Goal: Book appointment/travel/reservation

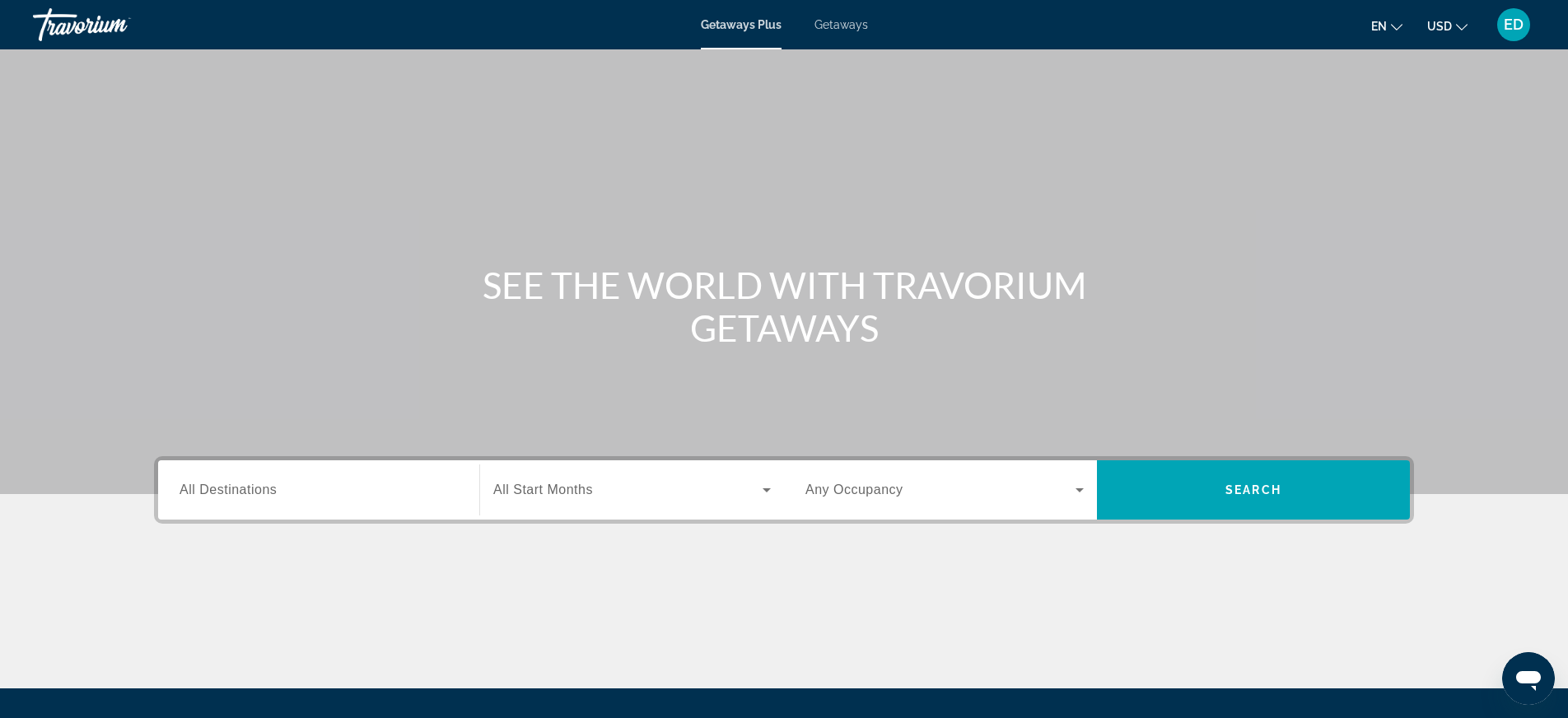
click at [243, 483] on span "All Destinations" at bounding box center [228, 489] width 97 height 14
click at [243, 483] on input "Destination All Destinations" at bounding box center [319, 491] width 279 height 20
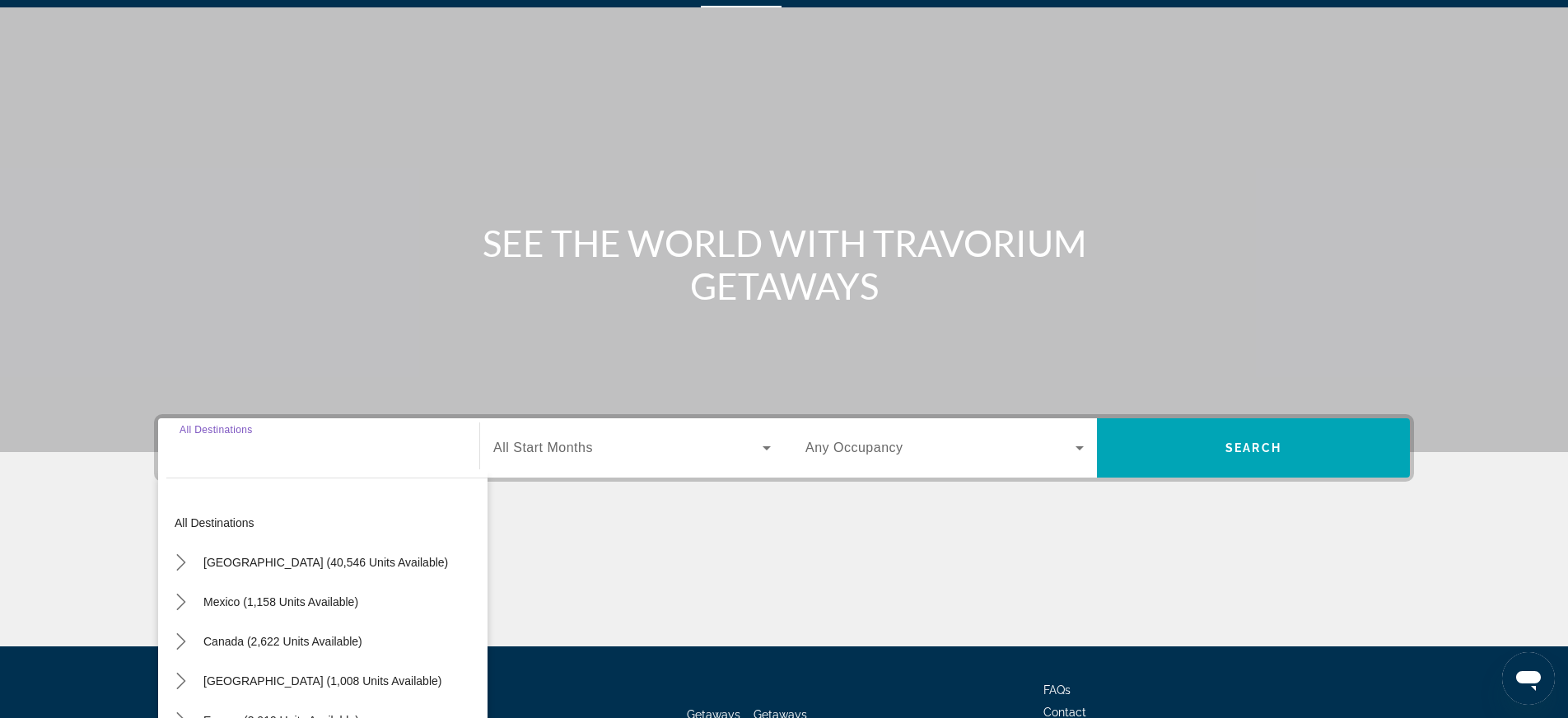
scroll to position [172, 0]
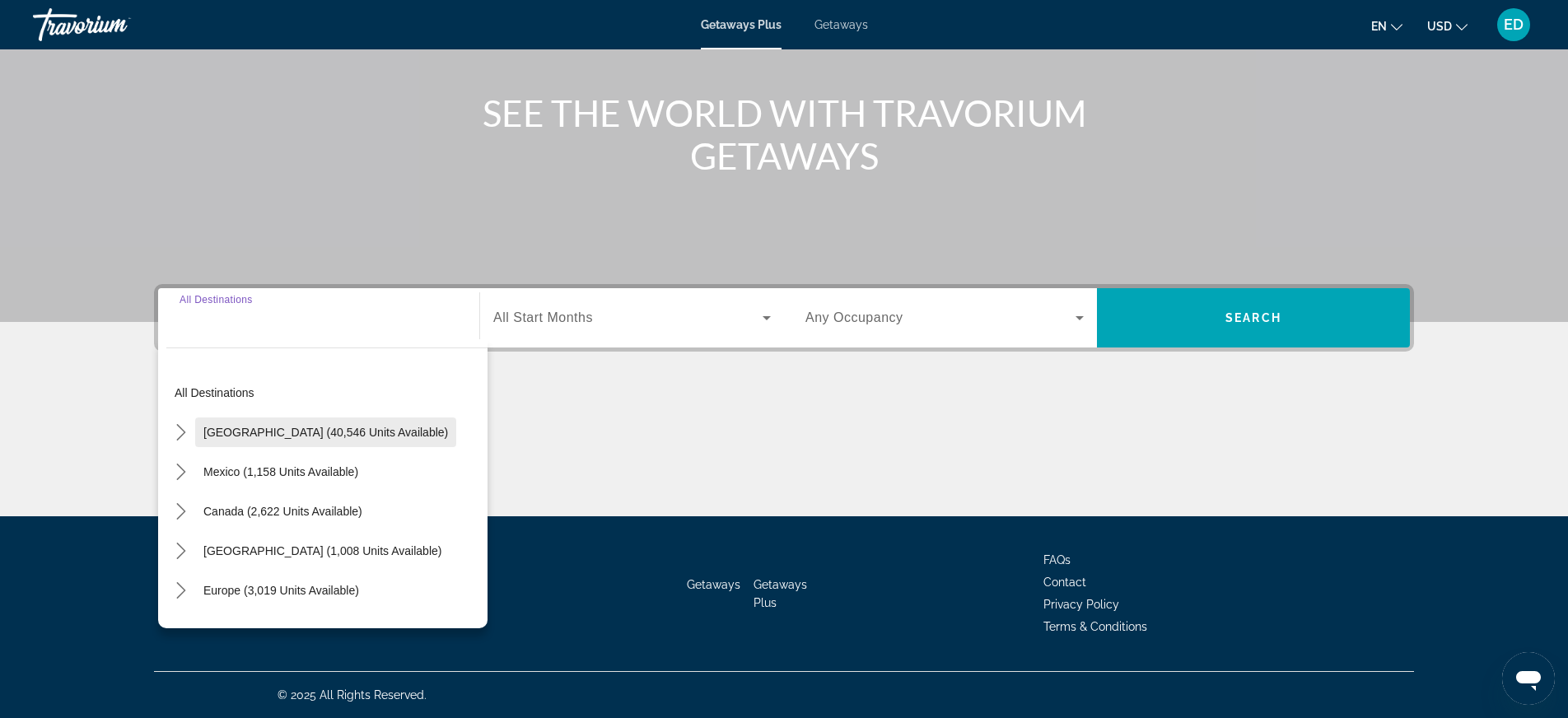
click at [247, 430] on span "[GEOGRAPHIC_DATA] (40,546 units available)" at bounding box center [325, 432] width 245 height 13
type input "**********"
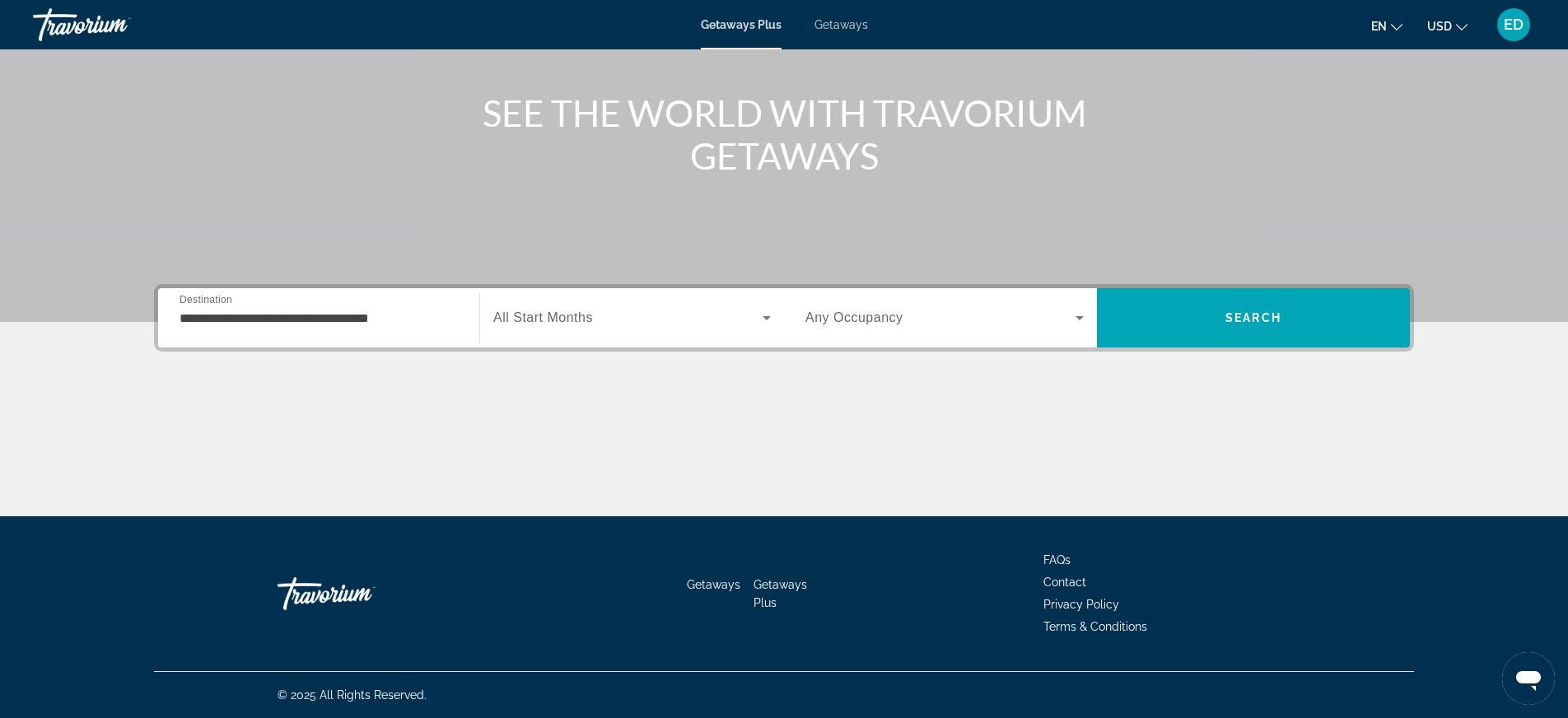
click at [586, 316] on span "All Start Months" at bounding box center [543, 317] width 100 height 14
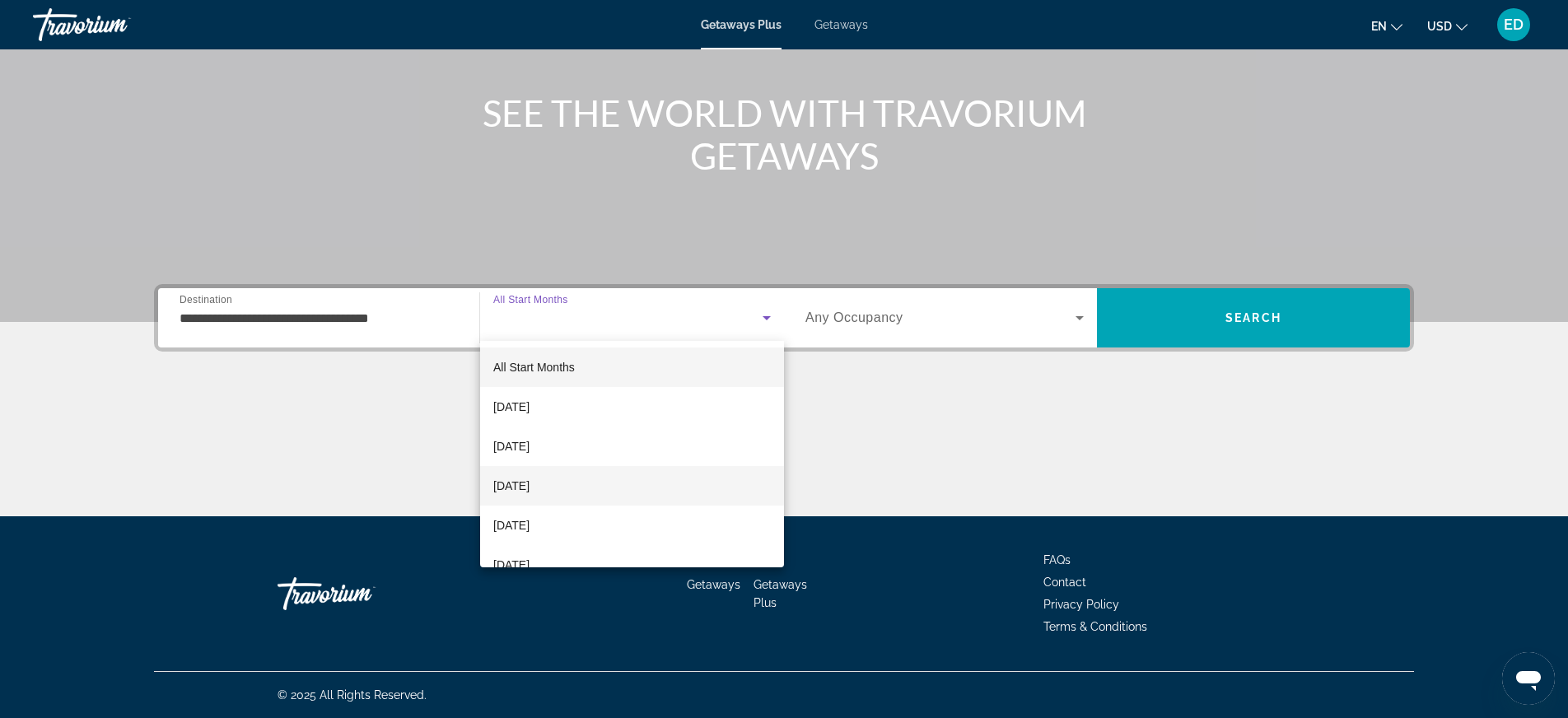
click at [530, 487] on span "[DATE]" at bounding box center [511, 486] width 37 height 20
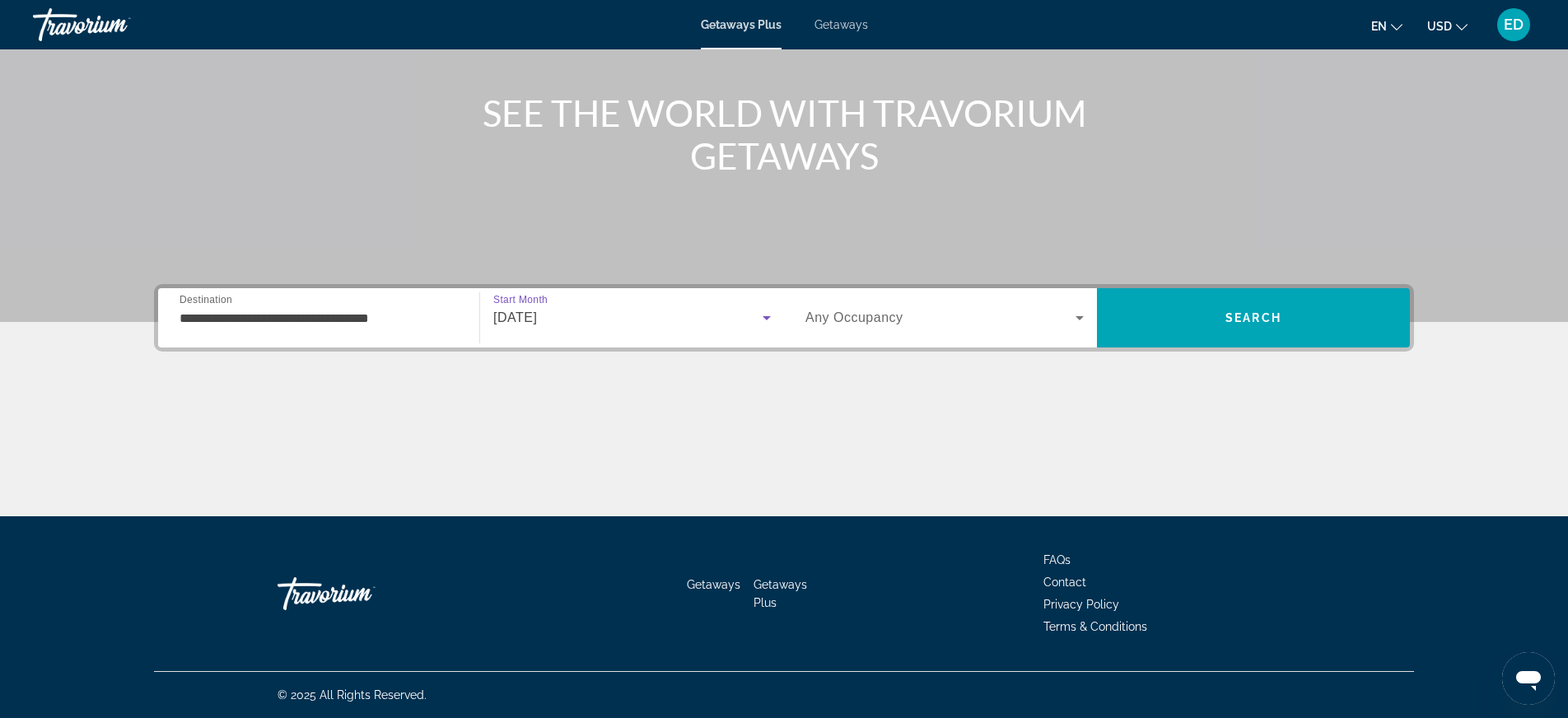
click at [932, 317] on span "Search widget" at bounding box center [940, 318] width 270 height 20
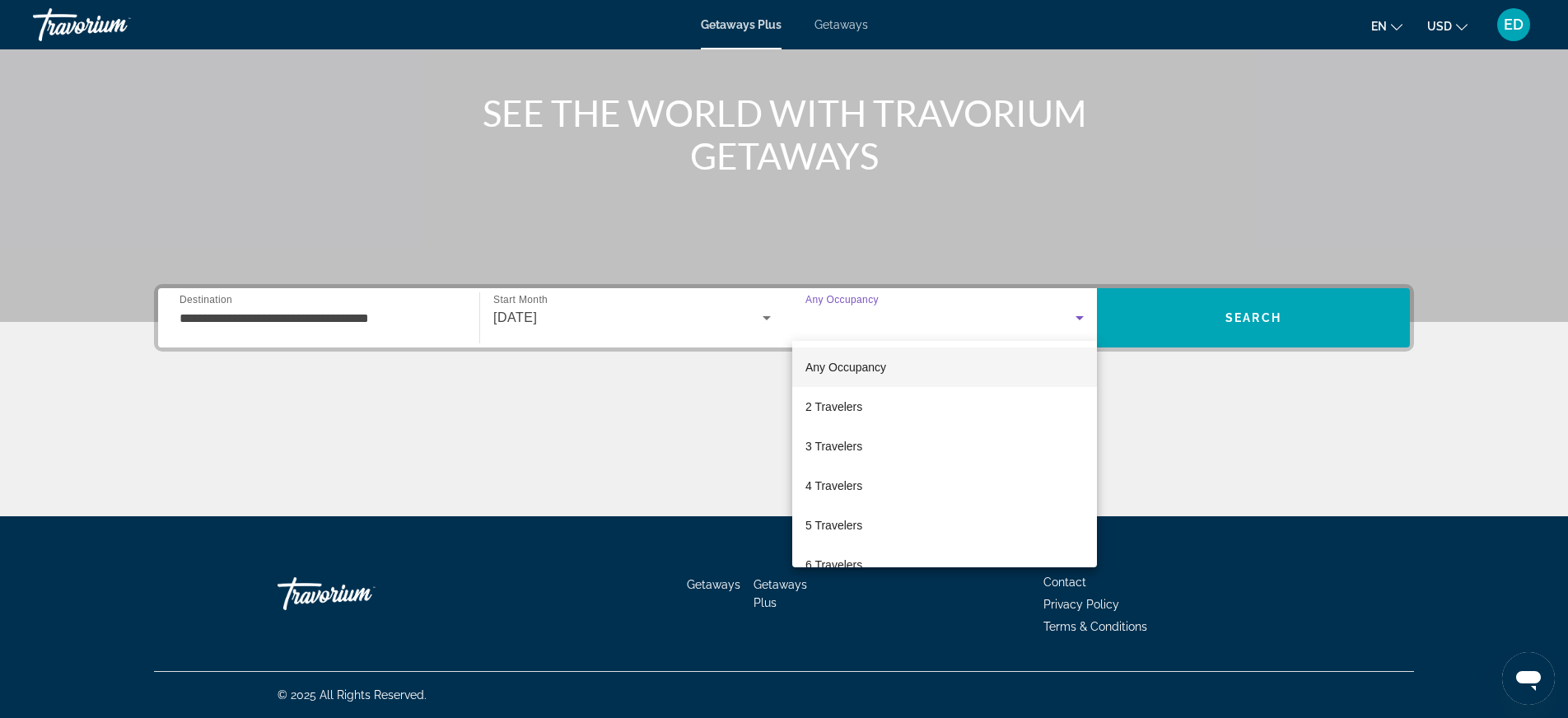
scroll to position [182, 0]
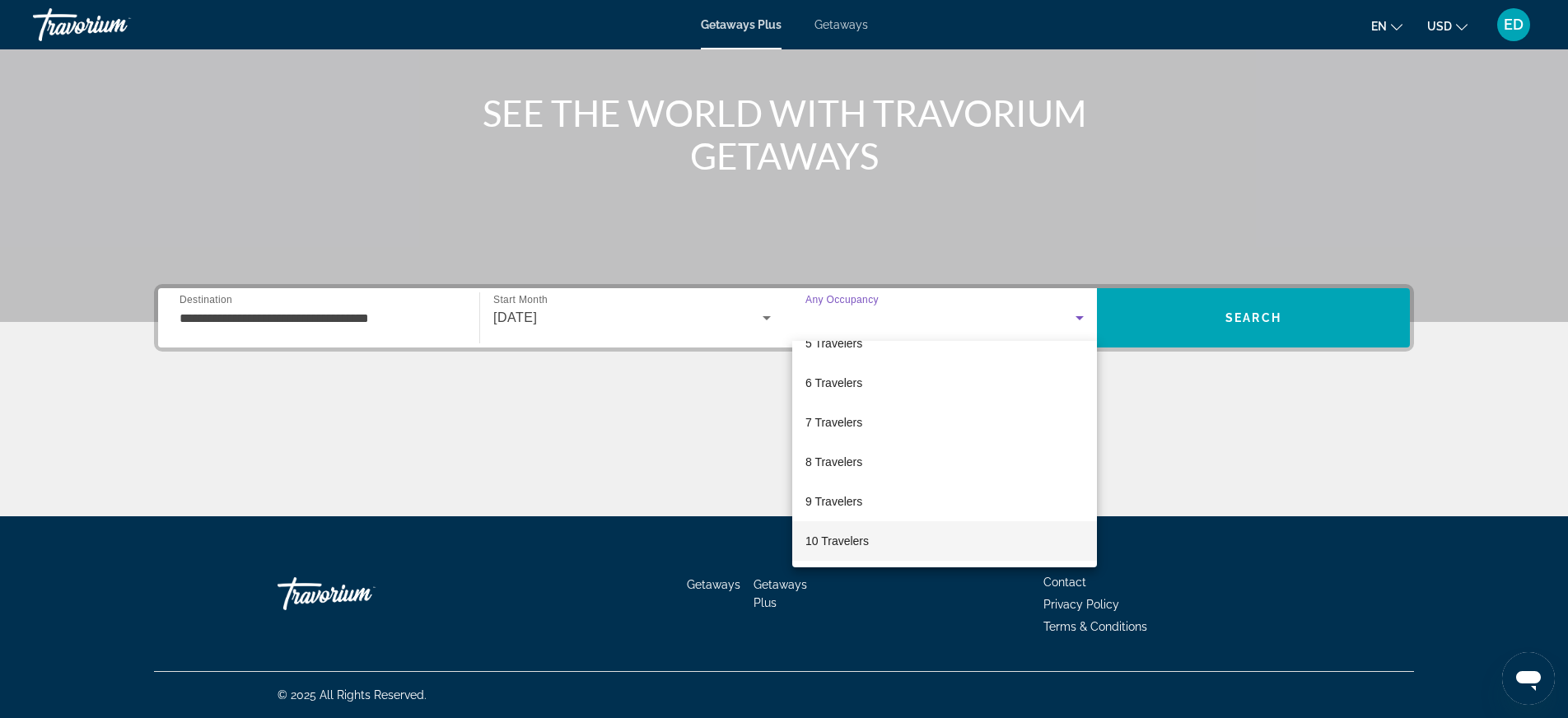
click at [850, 545] on span "10 Travelers" at bounding box center [837, 541] width 63 height 20
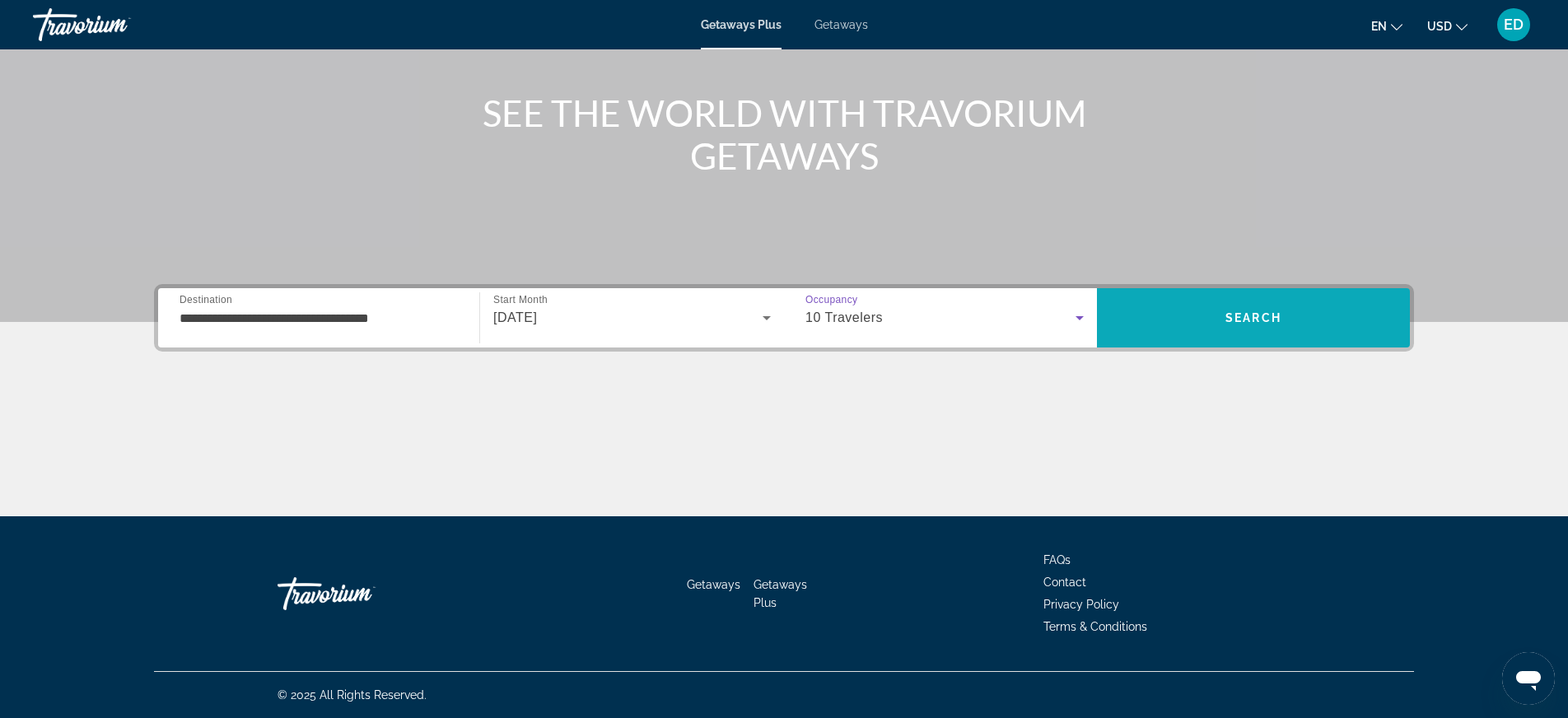
click at [1257, 319] on span "Search" at bounding box center [1253, 318] width 56 height 13
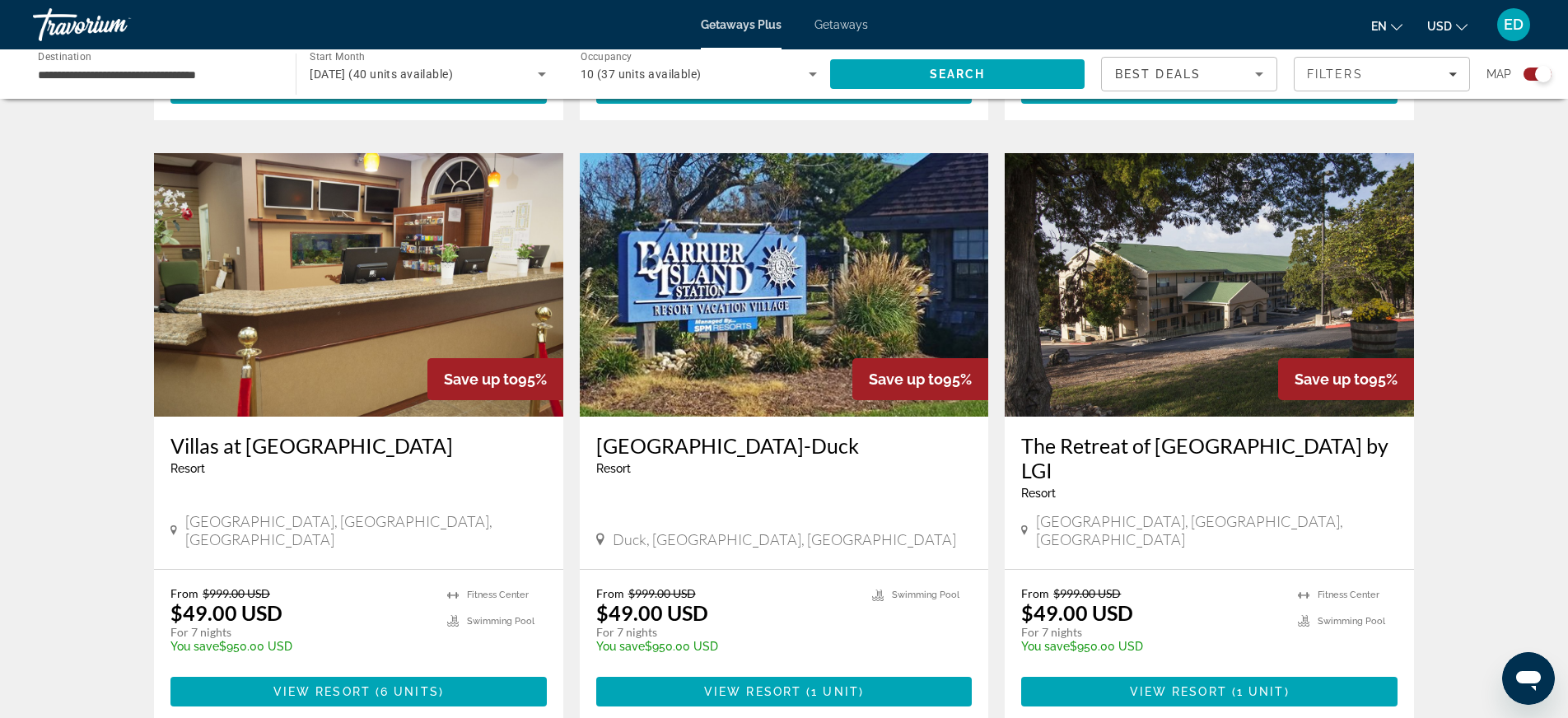
scroll to position [1096, 0]
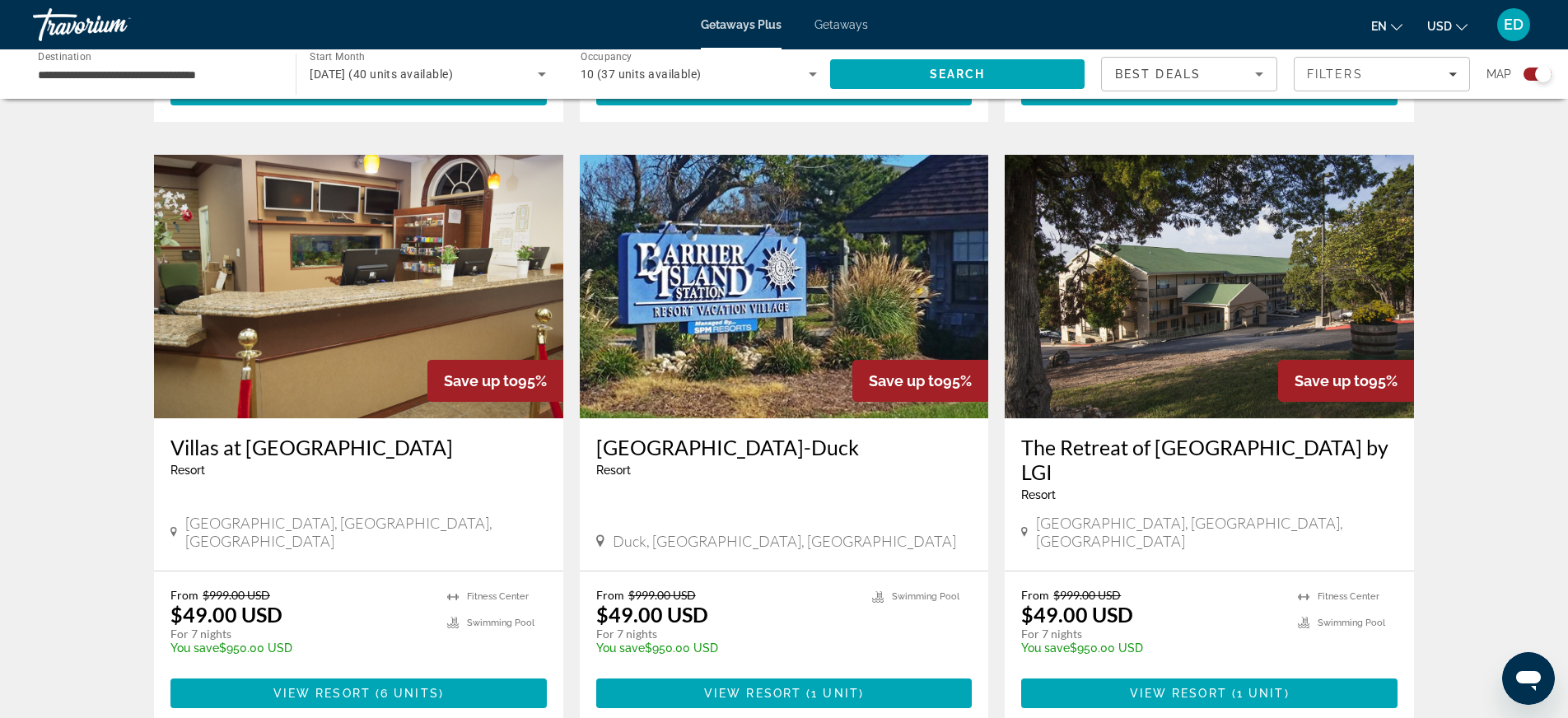
click at [802, 341] on img "Main content" at bounding box center [784, 287] width 410 height 264
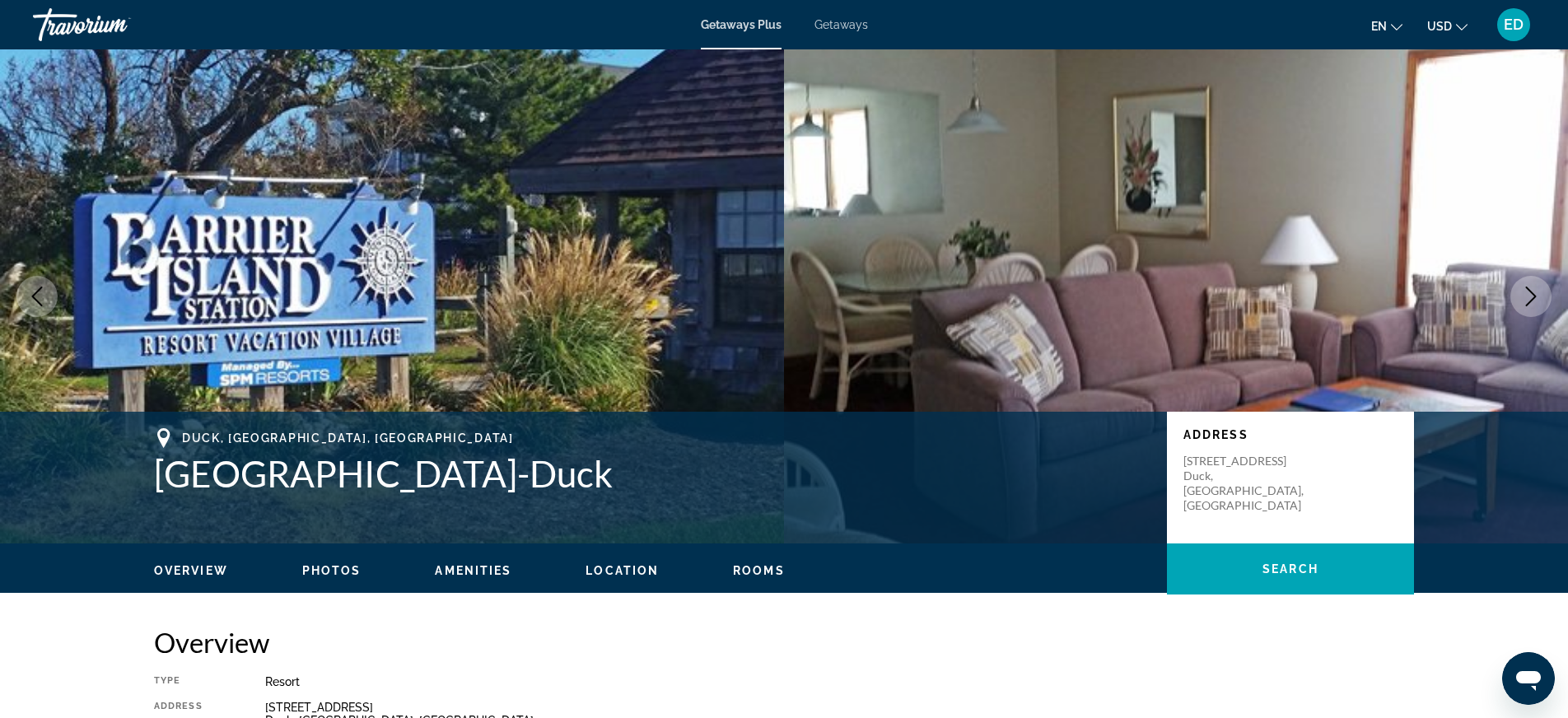
click at [1533, 297] on icon "Next image" at bounding box center [1532, 297] width 11 height 20
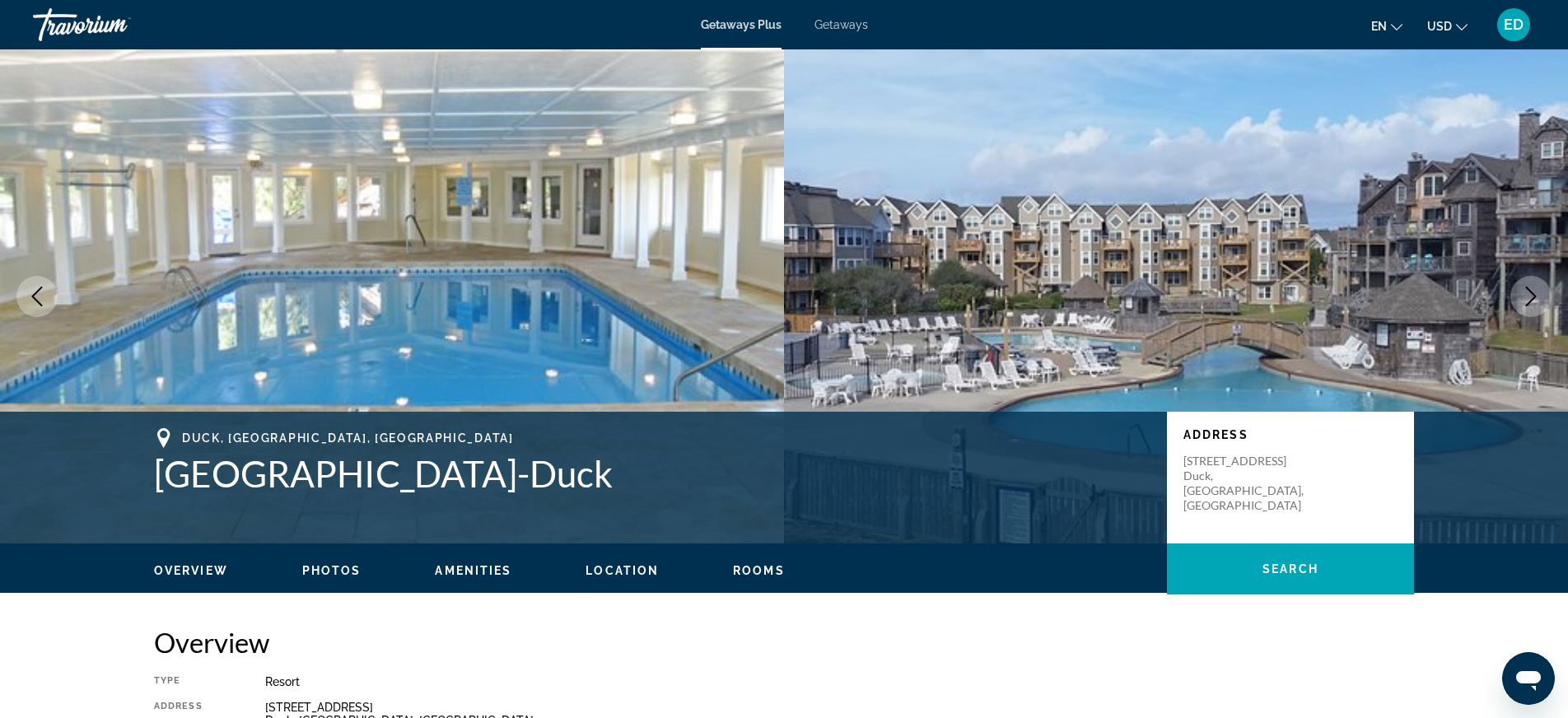
scroll to position [1, 0]
click at [1533, 297] on icon "Next image" at bounding box center [1532, 296] width 11 height 20
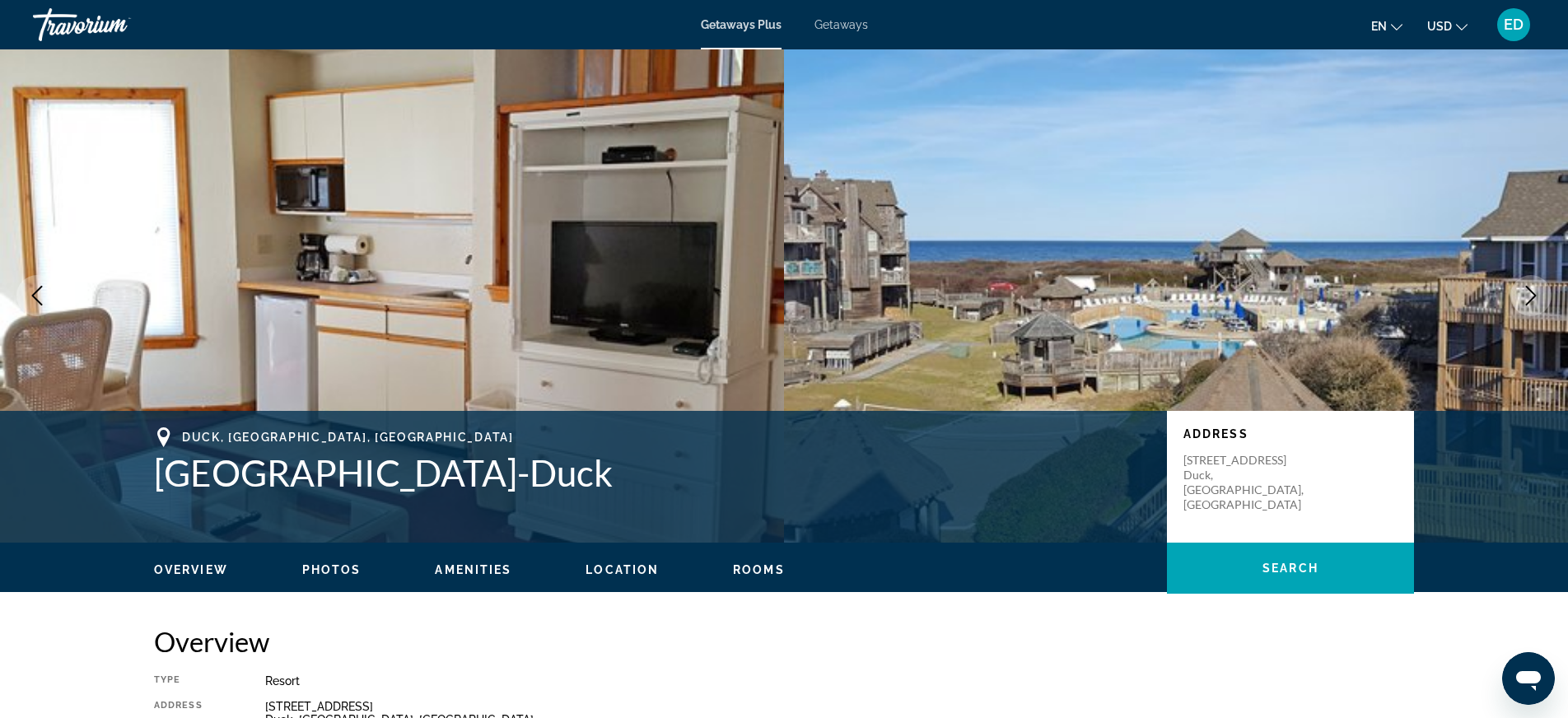
scroll to position [0, 0]
click at [1533, 297] on icon "Next image" at bounding box center [1531, 297] width 20 height 20
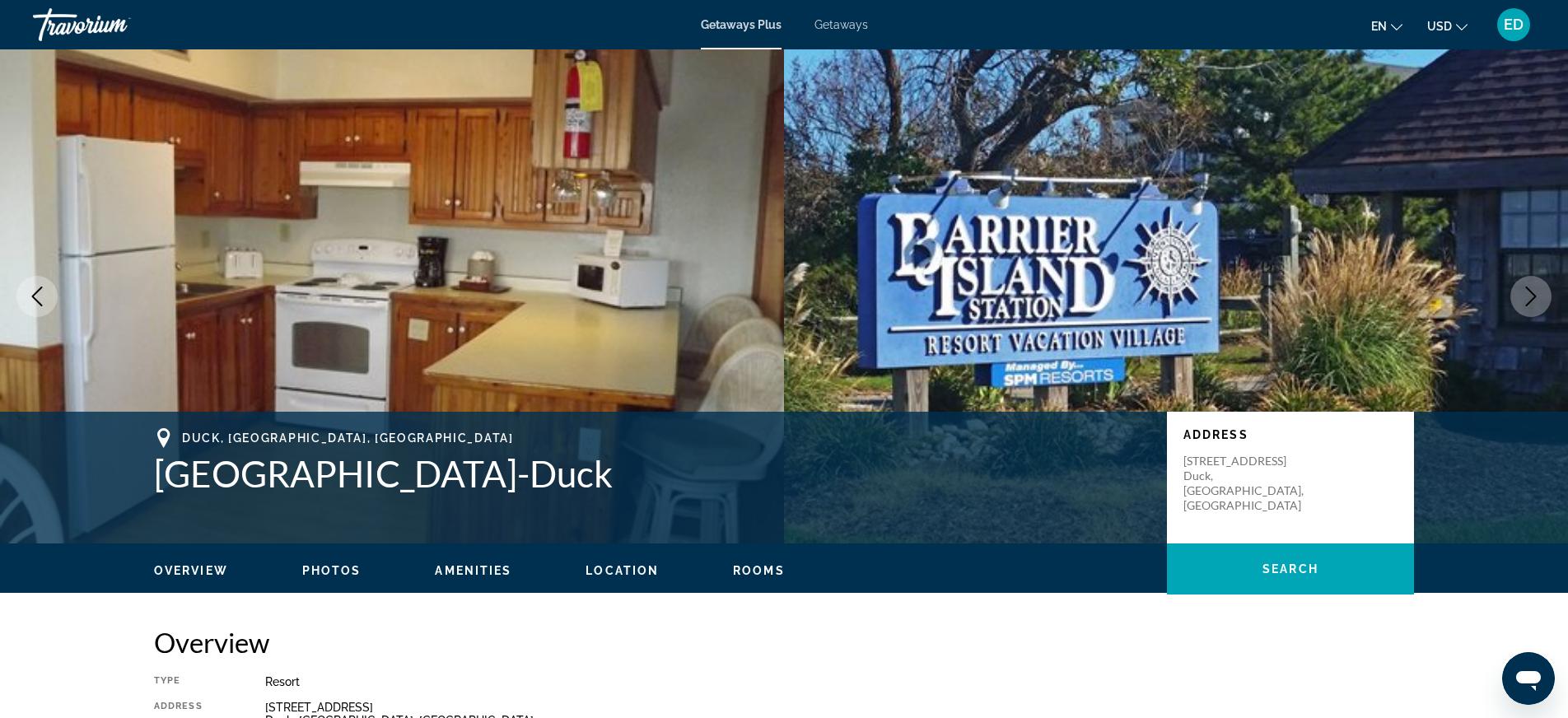
click at [1533, 297] on icon "Next image" at bounding box center [1531, 297] width 20 height 20
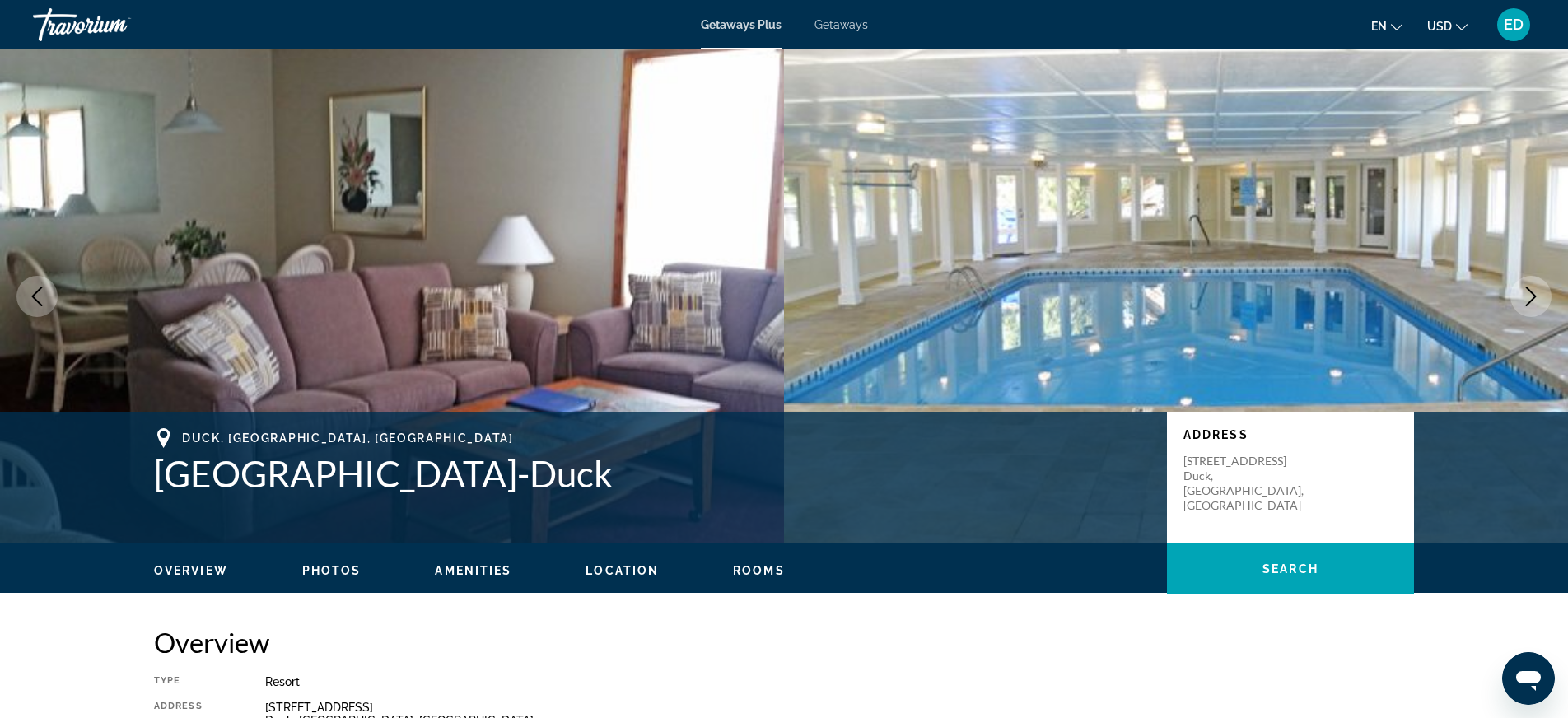
click at [1533, 297] on icon "Next image" at bounding box center [1531, 297] width 20 height 20
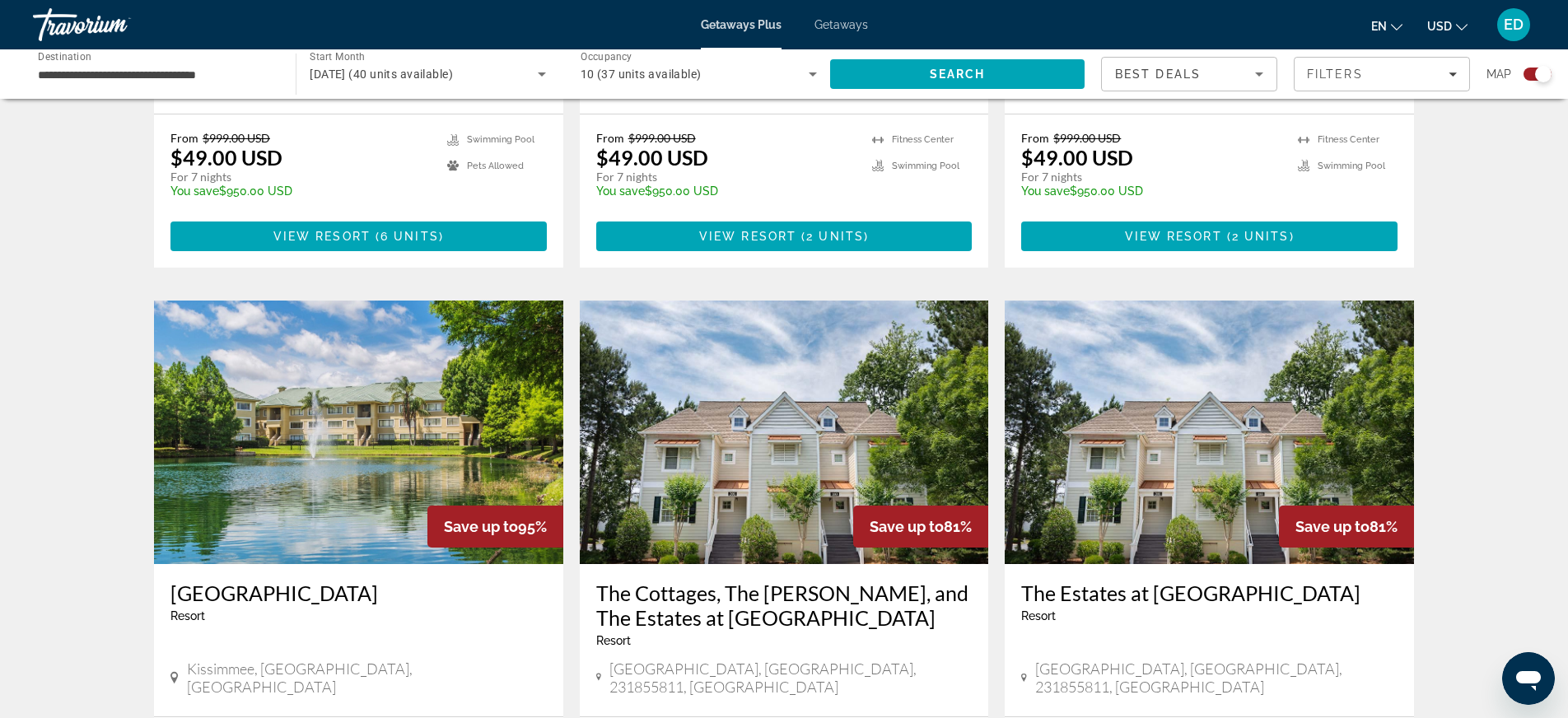
scroll to position [2154, 0]
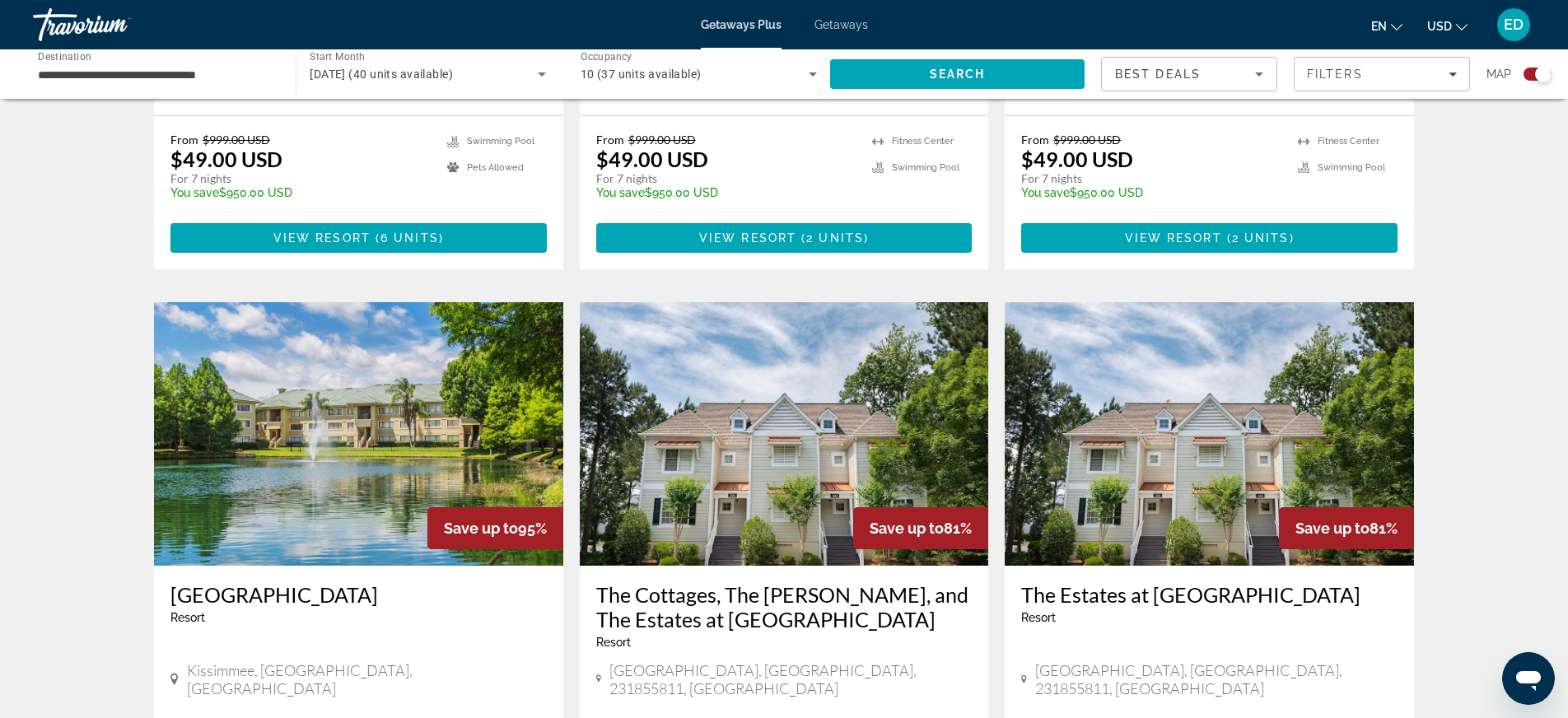
click at [852, 302] on img "Main content" at bounding box center [784, 434] width 410 height 264
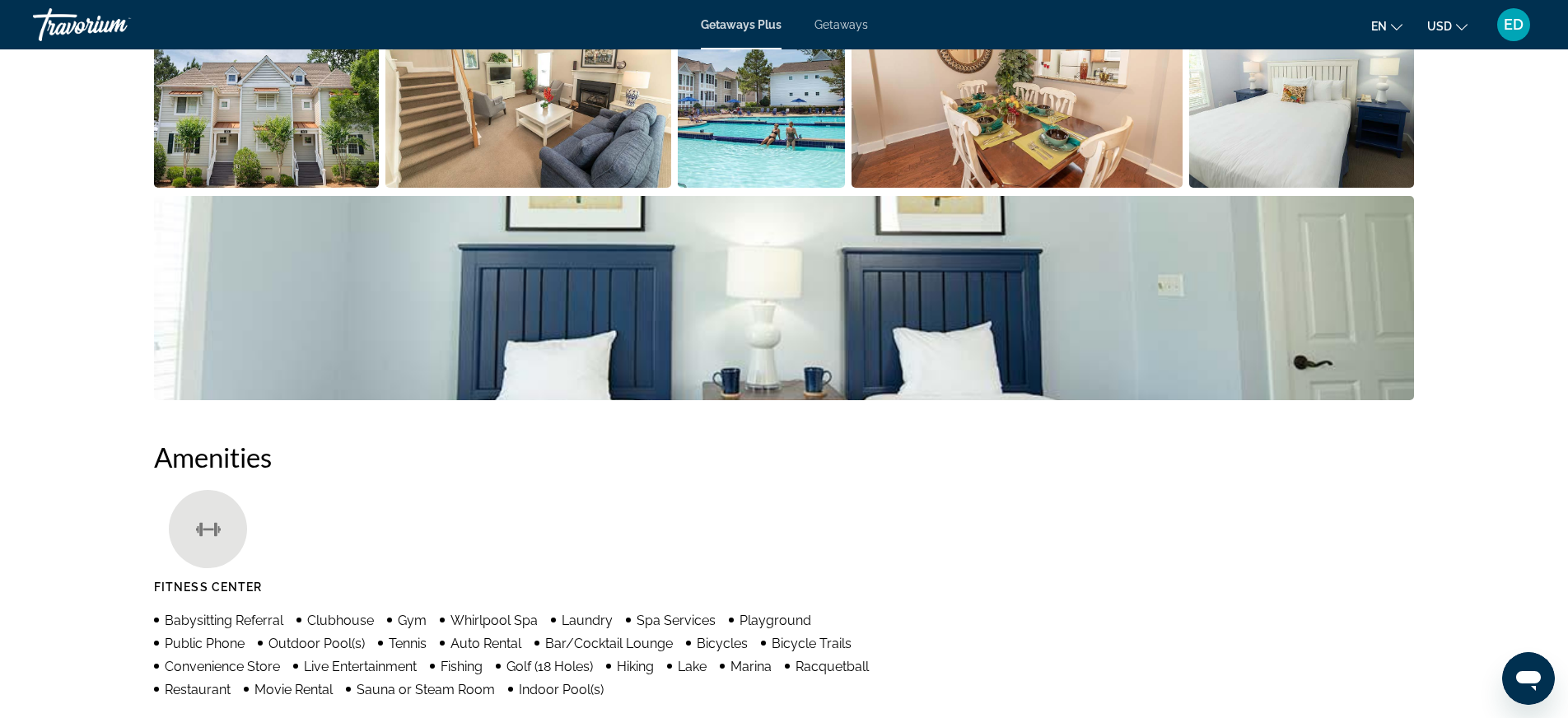
scroll to position [889, 0]
